Goal: Browse casually

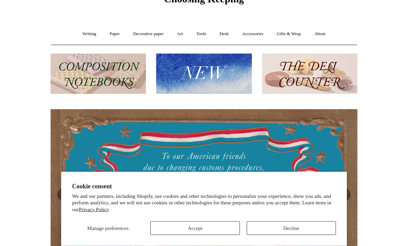
scroll to position [37, 0]
click at [308, 235] on button "Decline" at bounding box center [291, 229] width 89 height 14
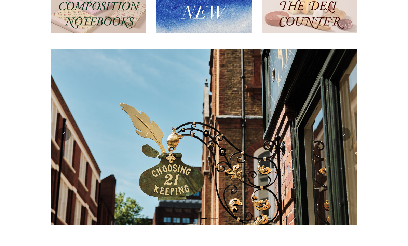
scroll to position [0, 307]
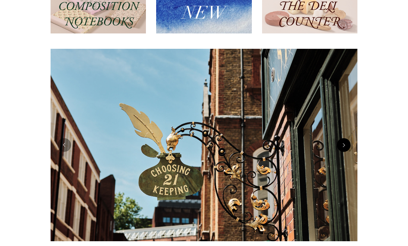
click at [344, 146] on button "Next" at bounding box center [344, 145] width 14 height 14
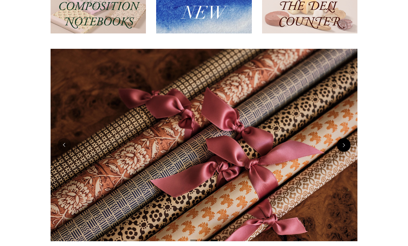
click at [344, 146] on button "Next" at bounding box center [344, 145] width 14 height 14
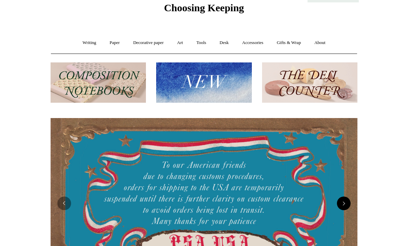
scroll to position [0, 0]
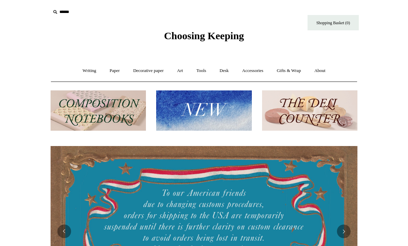
click at [334, 113] on img at bounding box center [309, 111] width 95 height 41
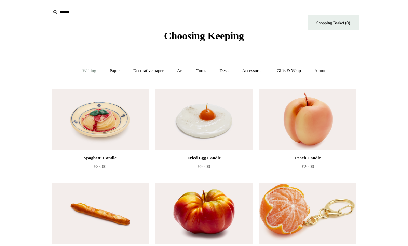
click at [86, 73] on link "Writing +" at bounding box center [90, 71] width 26 height 18
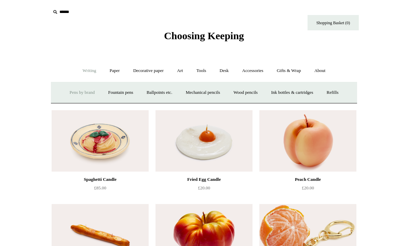
click at [79, 89] on link "Pens by brand +" at bounding box center [83, 93] width 38 height 18
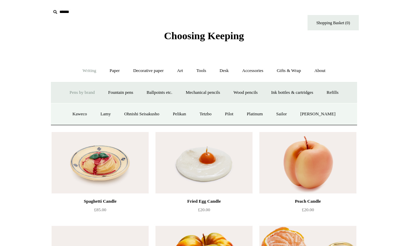
click at [79, 92] on link "Pens by brand -" at bounding box center [83, 93] width 38 height 18
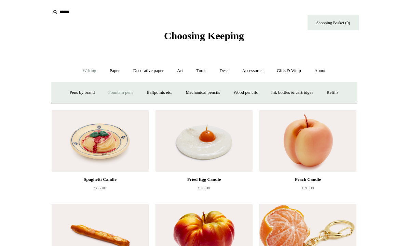
click at [115, 91] on link "Fountain pens +" at bounding box center [120, 93] width 37 height 18
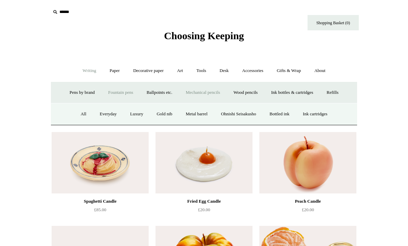
click at [212, 95] on link "Mechanical pencils +" at bounding box center [202, 93] width 47 height 18
click at [135, 114] on link "All" at bounding box center [138, 114] width 18 height 18
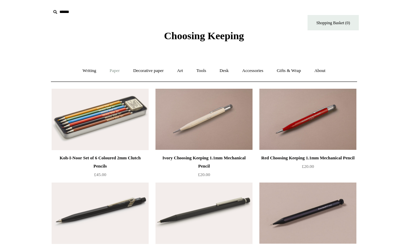
click at [113, 71] on link "Paper +" at bounding box center [114, 71] width 23 height 18
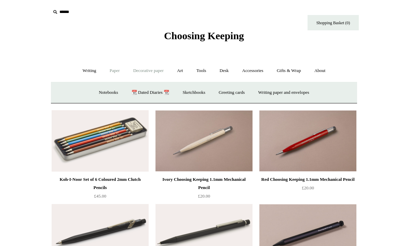
click at [144, 75] on link "Decorative paper +" at bounding box center [148, 71] width 43 height 18
click at [152, 71] on link "Decorative paper -" at bounding box center [148, 71] width 43 height 18
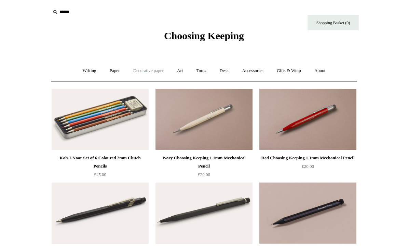
click at [153, 69] on link "Decorative paper +" at bounding box center [148, 71] width 43 height 18
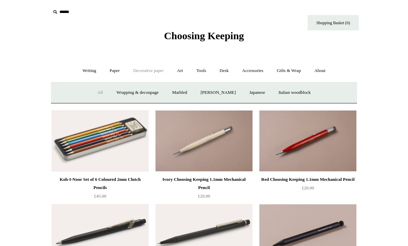
click at [96, 93] on link "All" at bounding box center [100, 93] width 18 height 18
click at [178, 74] on link "Art +" at bounding box center [180, 71] width 18 height 18
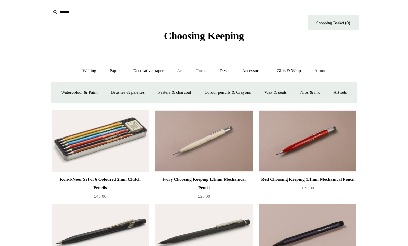
click at [201, 71] on link "Tools +" at bounding box center [201, 71] width 22 height 18
click at [227, 71] on link "Desk +" at bounding box center [224, 71] width 22 height 18
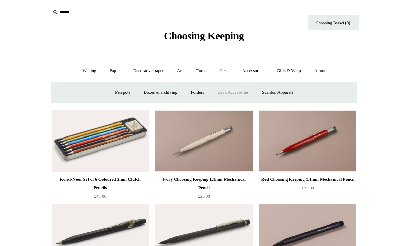
click at [243, 94] on link "Desk Accessories" at bounding box center [232, 93] width 43 height 18
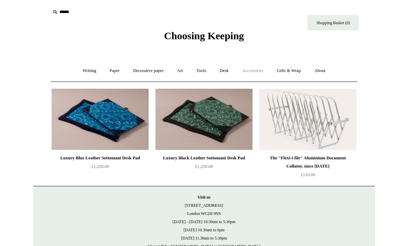
click at [257, 70] on link "Accessories +" at bounding box center [252, 71] width 33 height 18
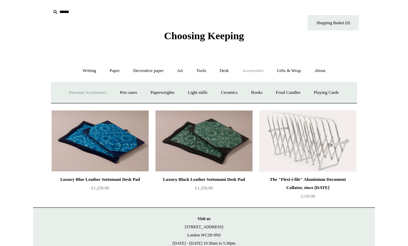
click at [90, 92] on link "Personal Accessories +" at bounding box center [88, 93] width 50 height 18
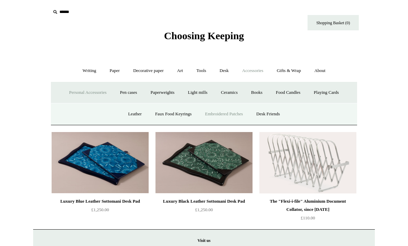
click at [241, 113] on link "Embroidered Patches" at bounding box center [224, 114] width 50 height 18
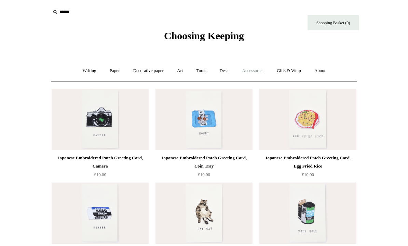
click at [261, 72] on link "Accessories +" at bounding box center [252, 71] width 33 height 18
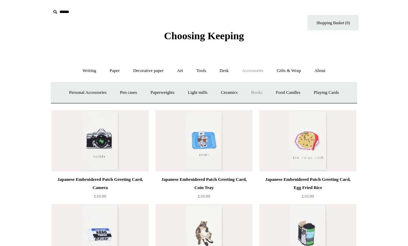
click at [267, 90] on link "Books" at bounding box center [257, 93] width 24 height 18
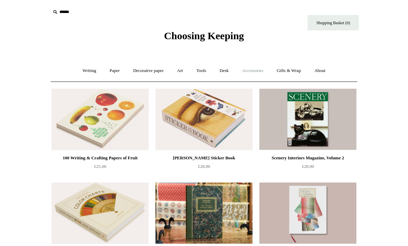
click at [254, 73] on link "Accessories +" at bounding box center [252, 71] width 33 height 18
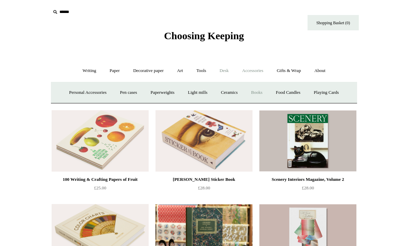
click at [229, 69] on link "Desk +" at bounding box center [224, 71] width 22 height 18
click at [236, 95] on link "Desk Accessories" at bounding box center [232, 93] width 43 height 18
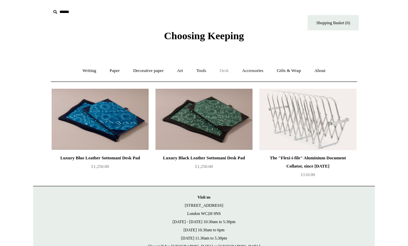
click at [229, 71] on link "Desk +" at bounding box center [224, 71] width 22 height 18
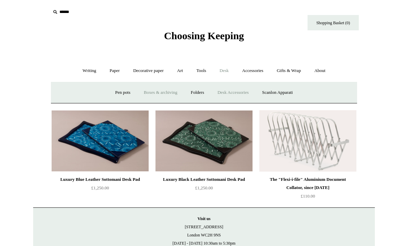
click at [165, 93] on link "Boxes & archiving" at bounding box center [161, 93] width 46 height 18
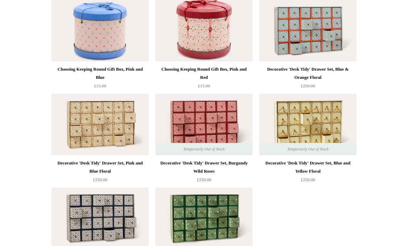
scroll to position [942, 0]
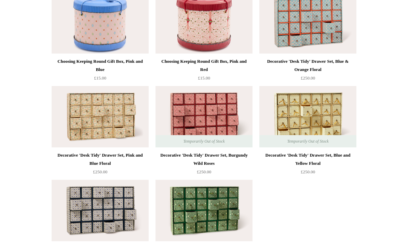
click at [224, 216] on img at bounding box center [203, 210] width 97 height 61
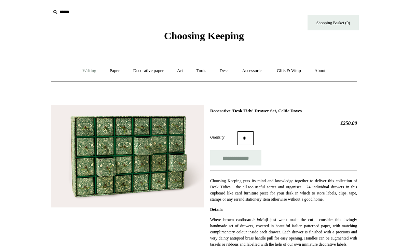
click at [88, 70] on link "Writing +" at bounding box center [90, 71] width 26 height 18
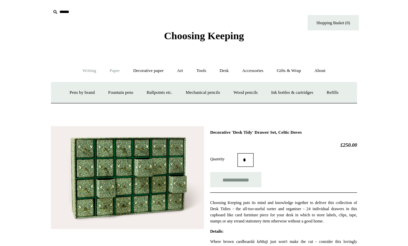
click at [113, 70] on link "Paper +" at bounding box center [114, 71] width 23 height 18
click at [106, 86] on link "Notebooks +" at bounding box center [108, 93] width 31 height 18
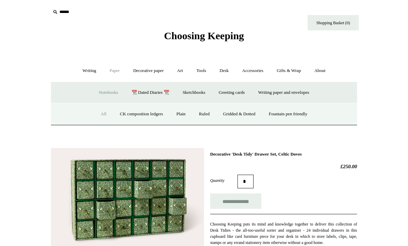
click at [96, 111] on link "All" at bounding box center [104, 114] width 18 height 18
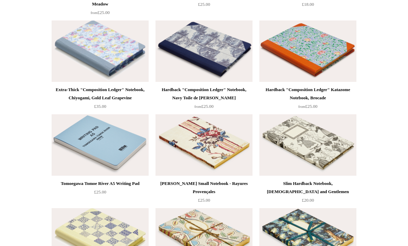
scroll to position [3237, 0]
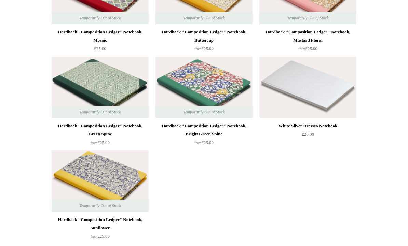
scroll to position [4853, 0]
